Goal: Navigation & Orientation: Find specific page/section

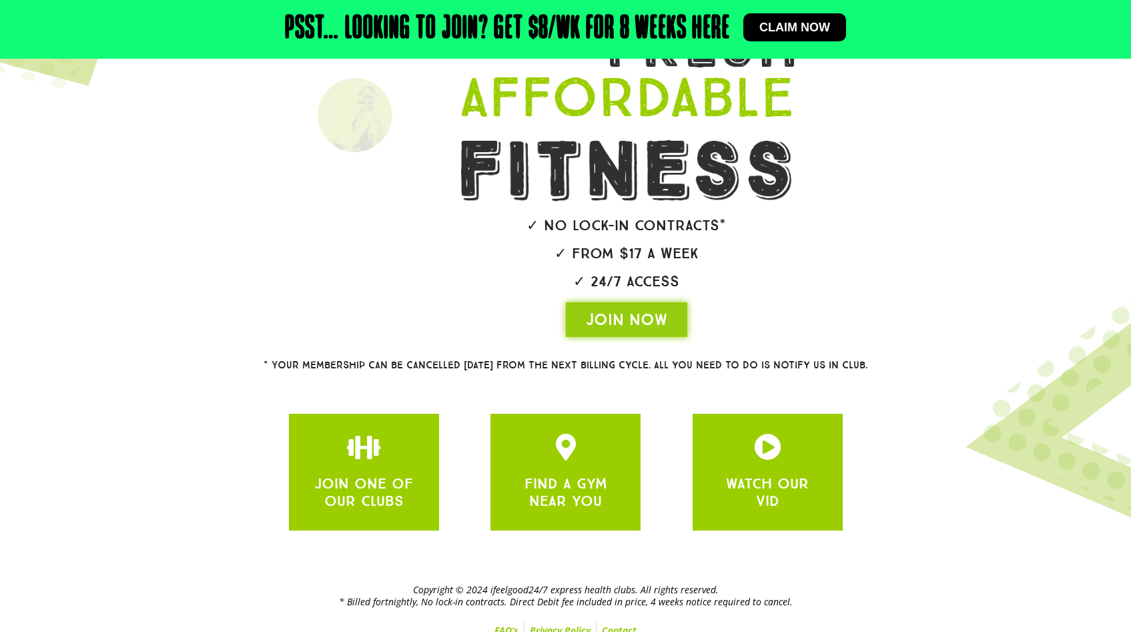
scroll to position [193, 0]
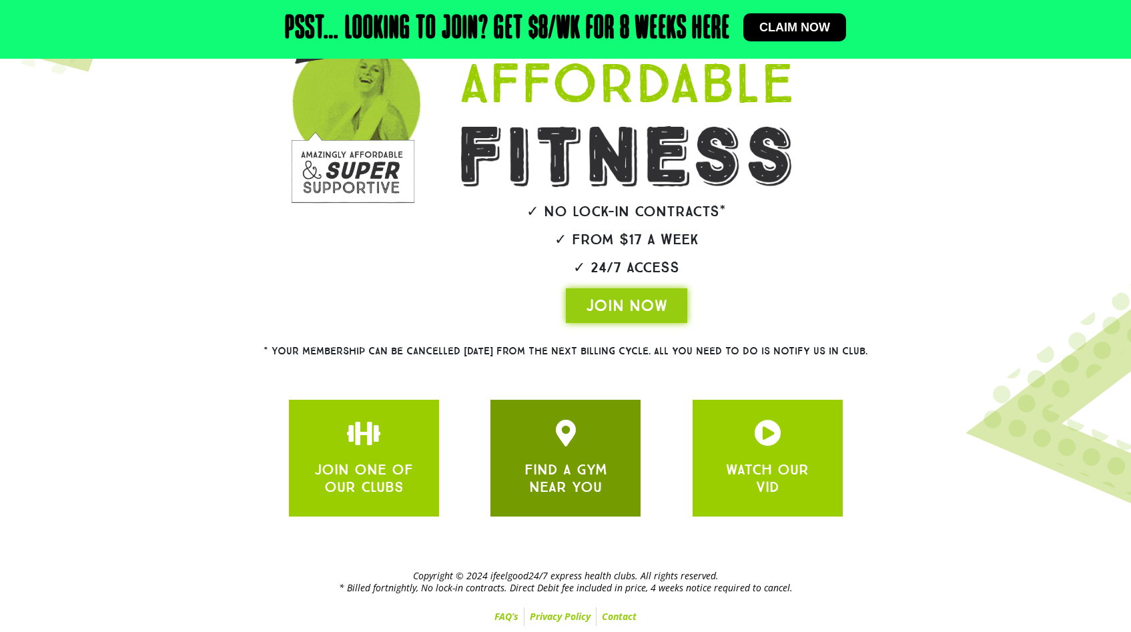
click at [575, 445] on icon "JOIN ONE OF OUR CLUBS" at bounding box center [565, 433] width 27 height 27
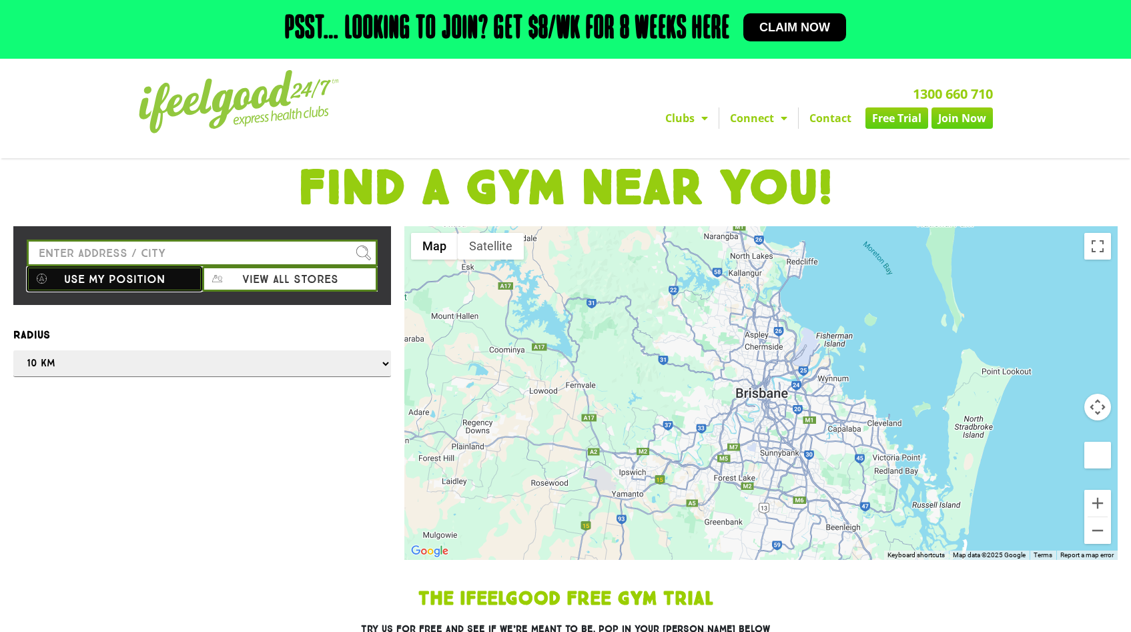
click at [149, 286] on button "Use my position" at bounding box center [114, 278] width 175 height 25
click at [189, 358] on div at bounding box center [565, 316] width 1131 height 632
click at [181, 374] on div at bounding box center [565, 316] width 1131 height 632
click at [374, 362] on div at bounding box center [565, 316] width 1131 height 632
click at [378, 364] on div at bounding box center [565, 316] width 1131 height 632
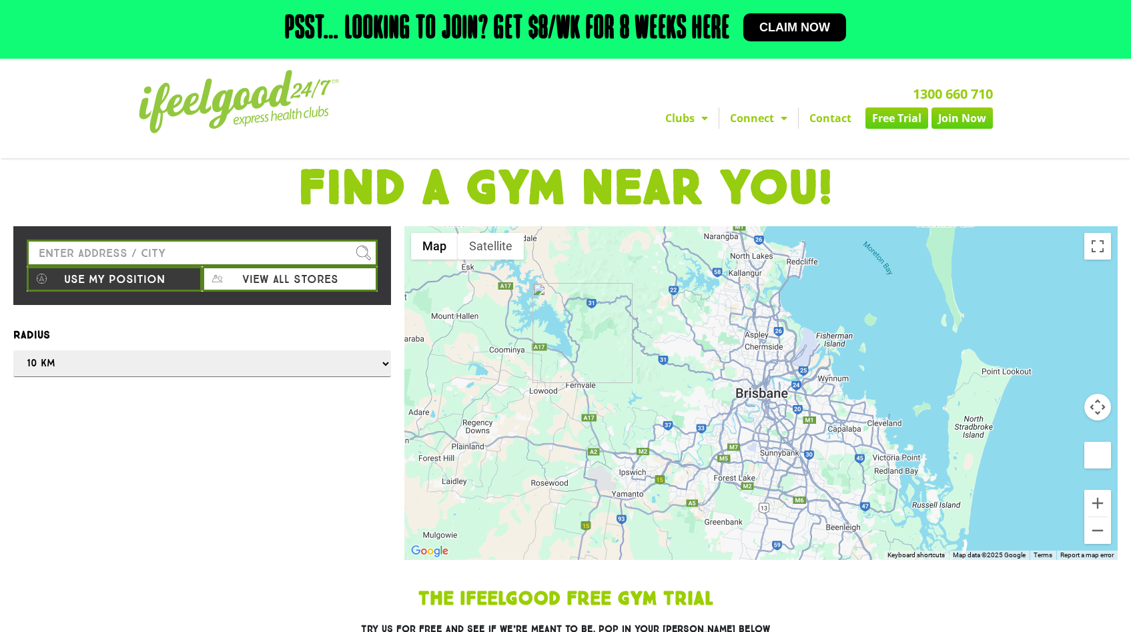
click at [383, 363] on div at bounding box center [565, 316] width 1131 height 632
click at [365, 258] on div at bounding box center [565, 316] width 1131 height 632
click at [289, 282] on div at bounding box center [565, 316] width 1131 height 632
click at [291, 278] on div at bounding box center [565, 316] width 1131 height 632
click at [223, 386] on div at bounding box center [565, 316] width 1131 height 632
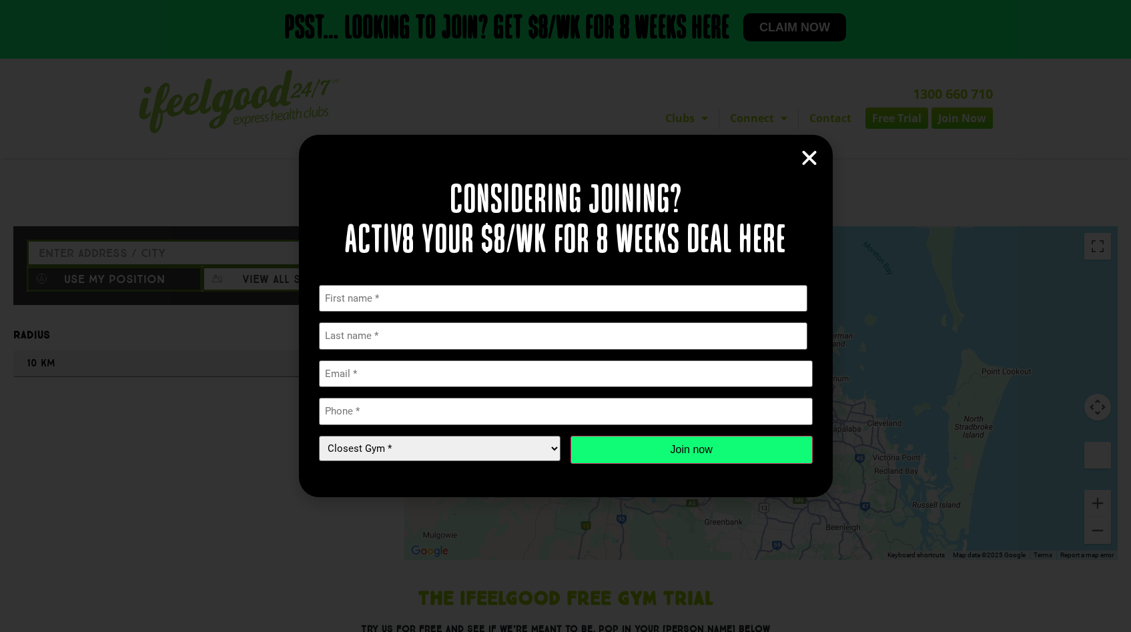
click at [809, 159] on icon "Close" at bounding box center [809, 158] width 20 height 20
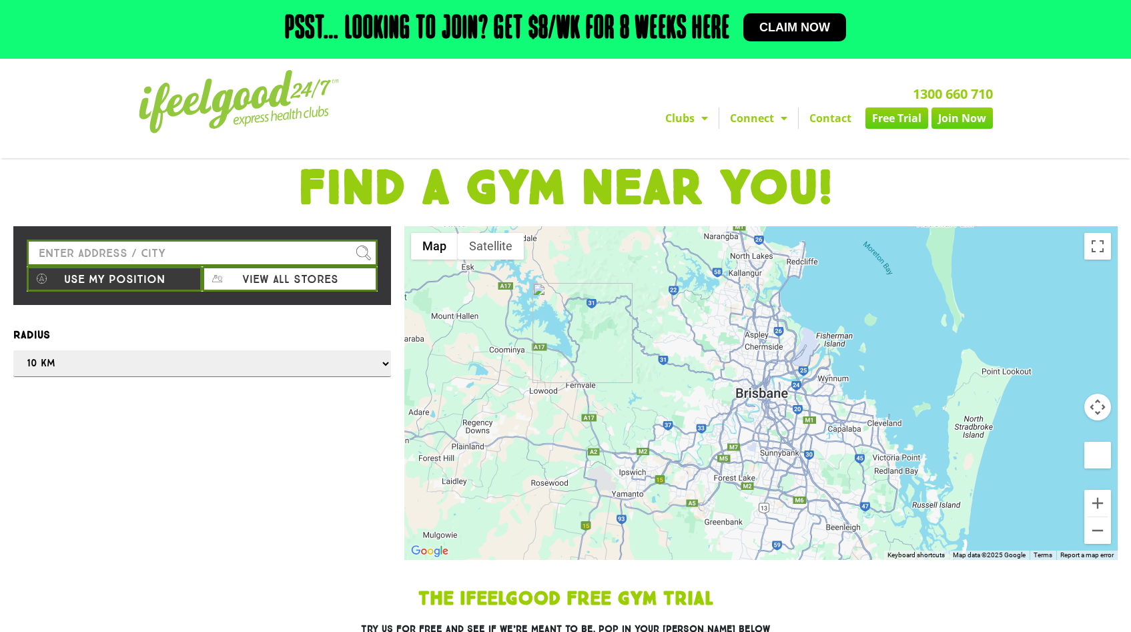
click at [47, 367] on div at bounding box center [565, 316] width 1131 height 632
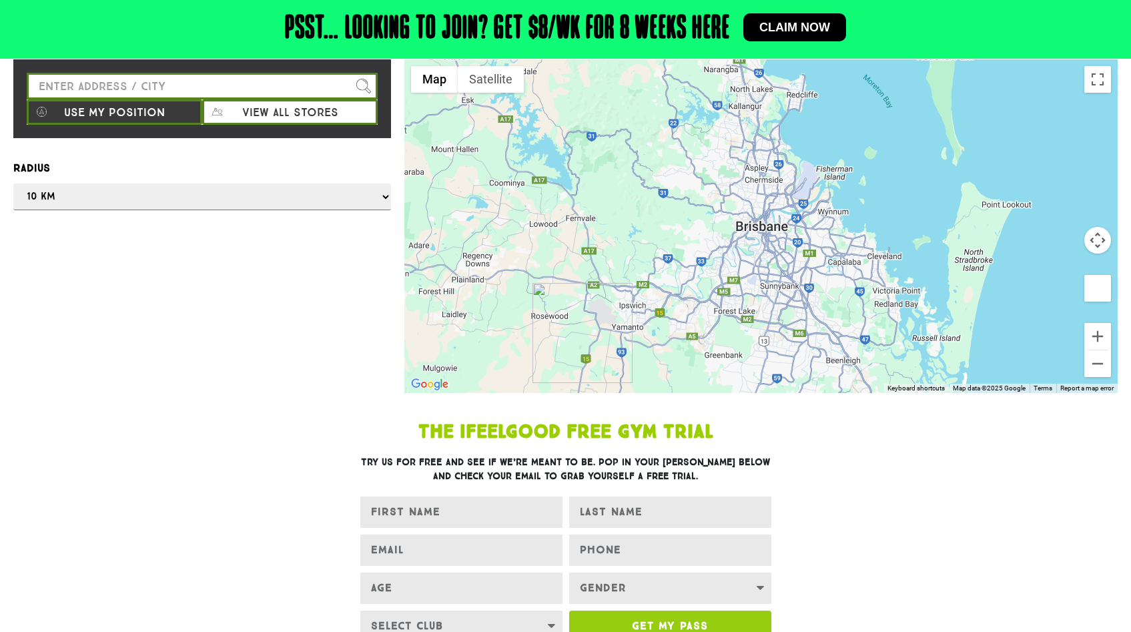
scroll to position [427, 0]
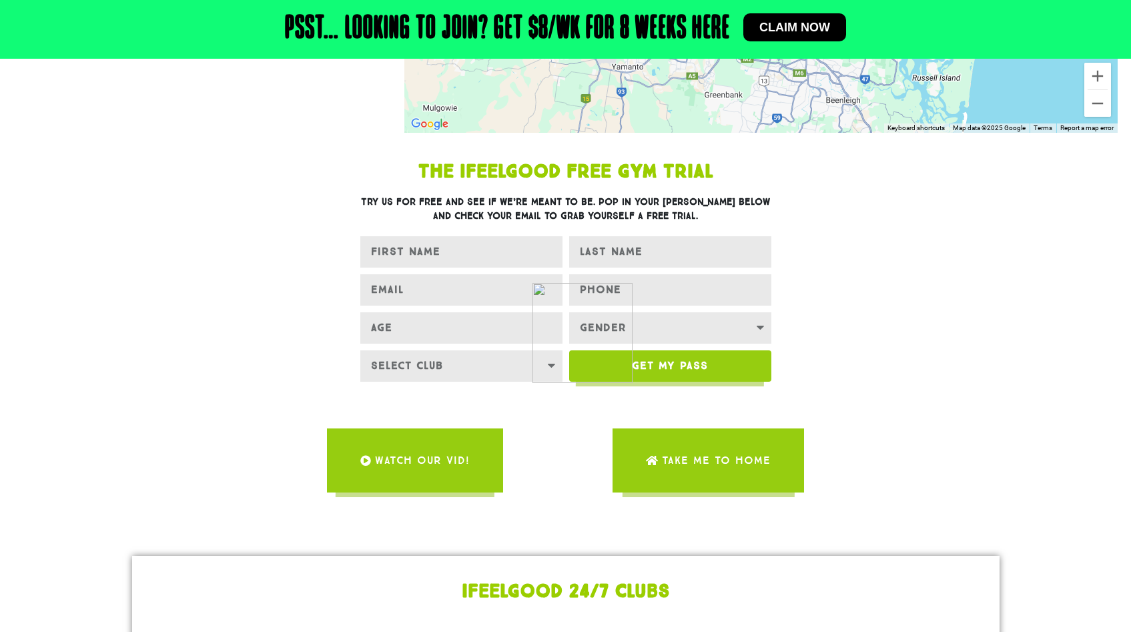
click at [959, 306] on div at bounding box center [565, 316] width 1131 height 632
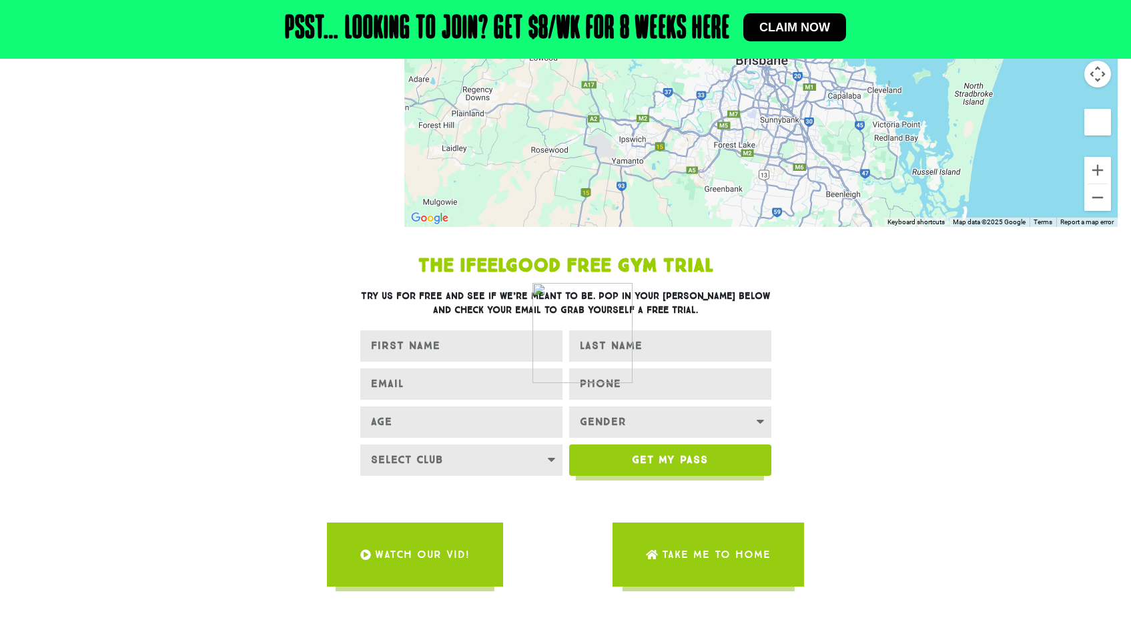
scroll to position [0, 0]
